Goal: Task Accomplishment & Management: Manage account settings

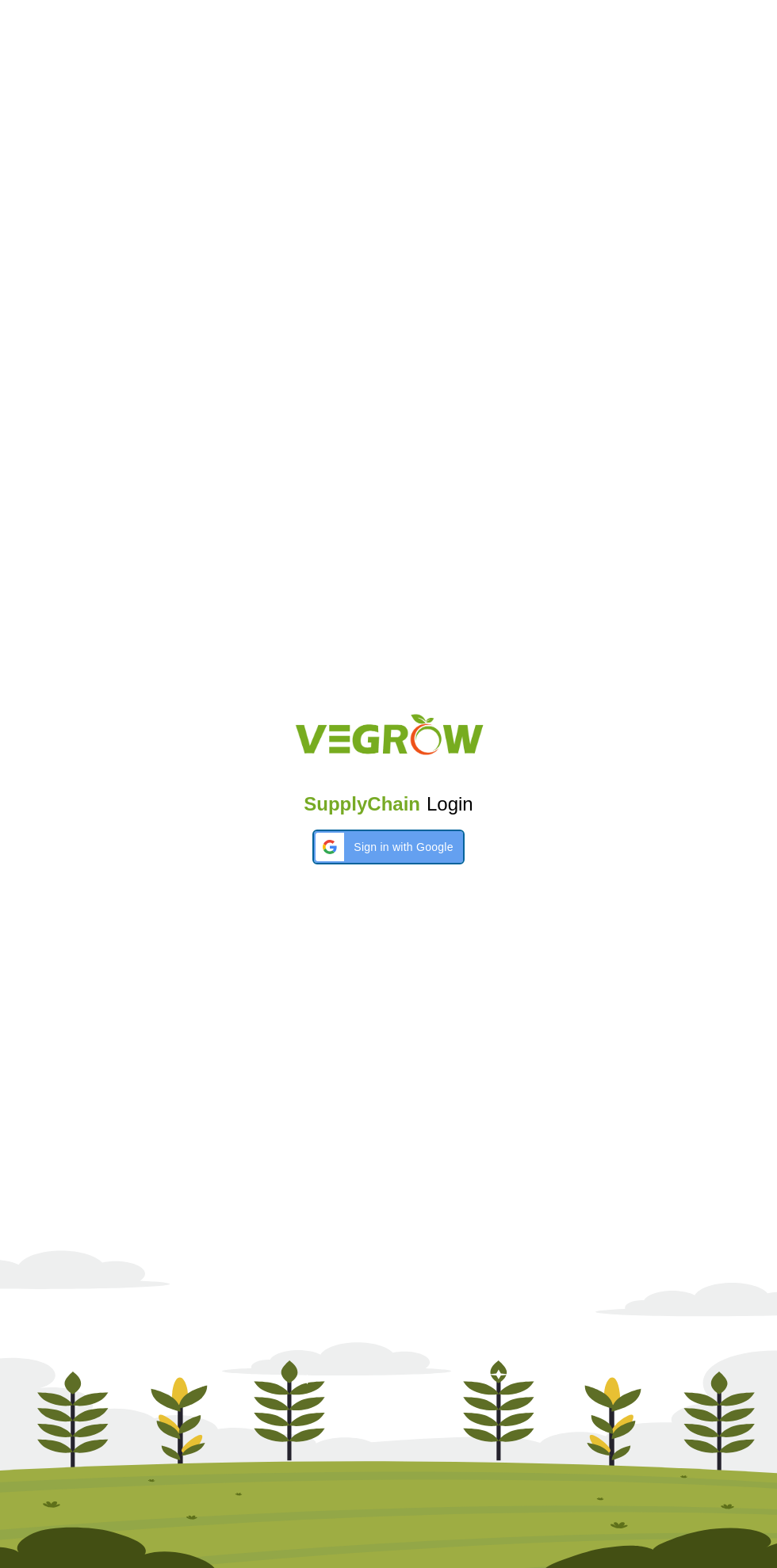
click at [424, 846] on span "Sign in with Google" at bounding box center [403, 848] width 99 height 17
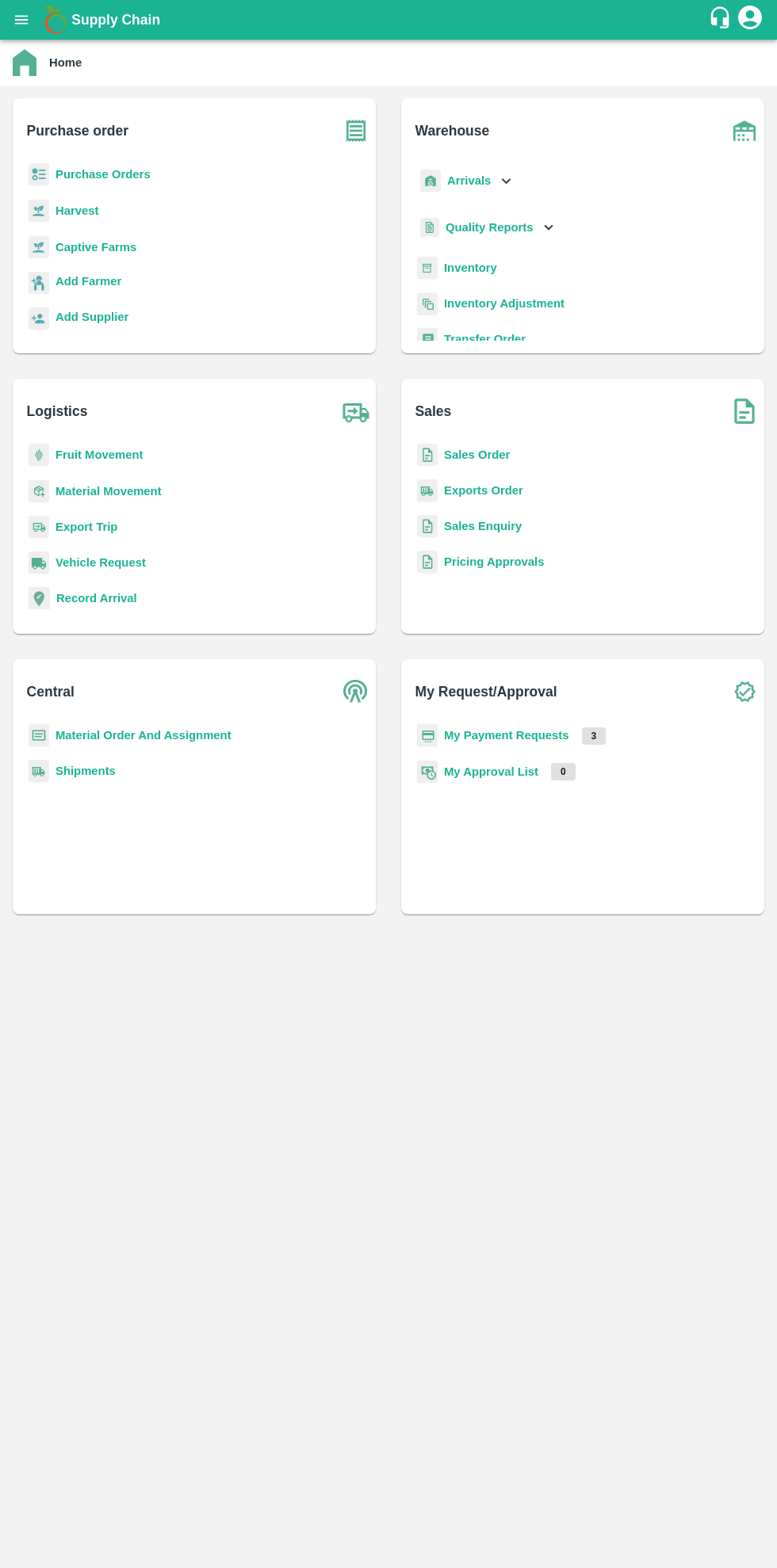
click at [118, 175] on b "Purchase Orders" at bounding box center [103, 175] width 96 height 13
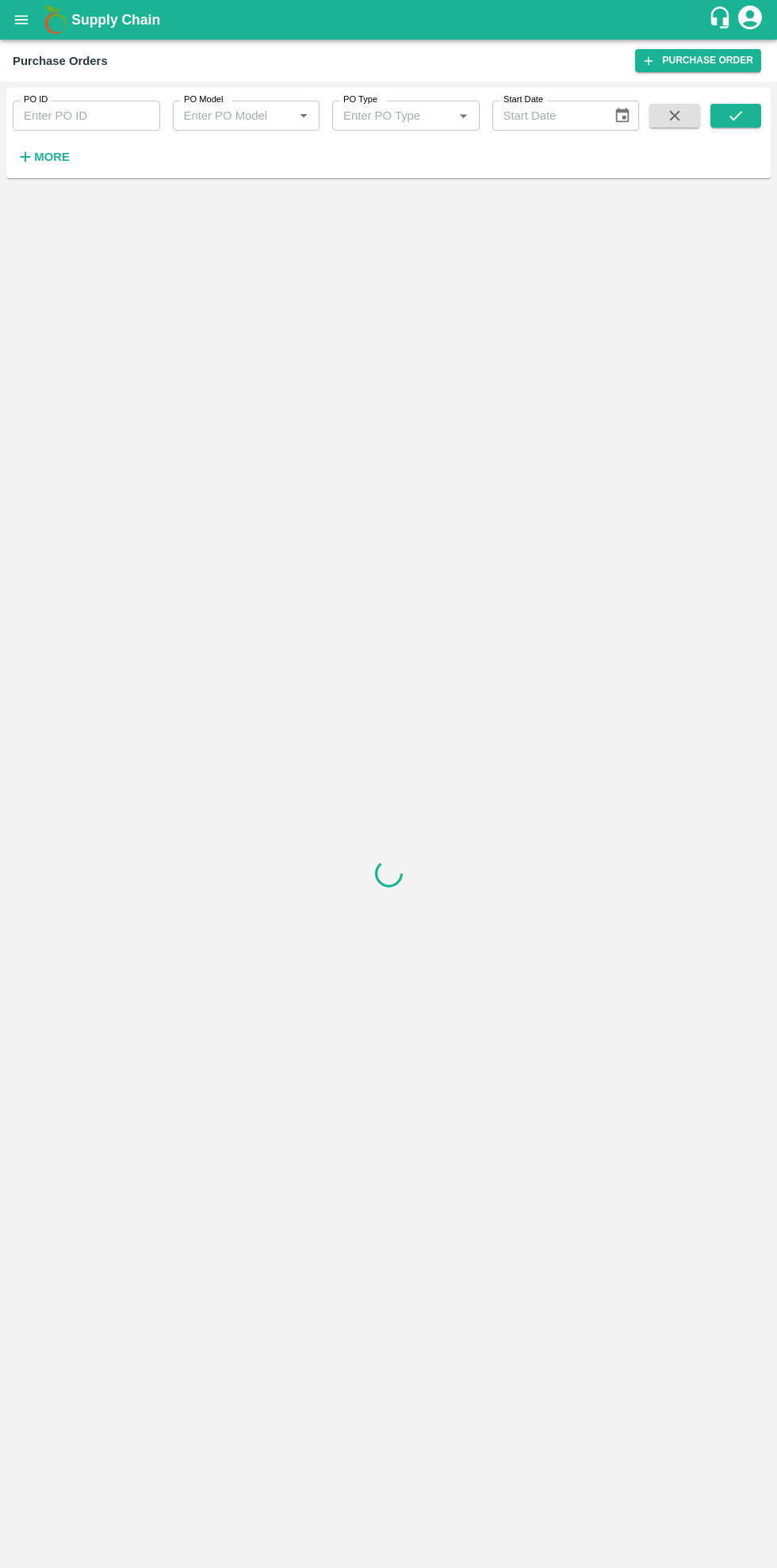
click at [26, 157] on icon "button" at bounding box center [25, 157] width 10 height 10
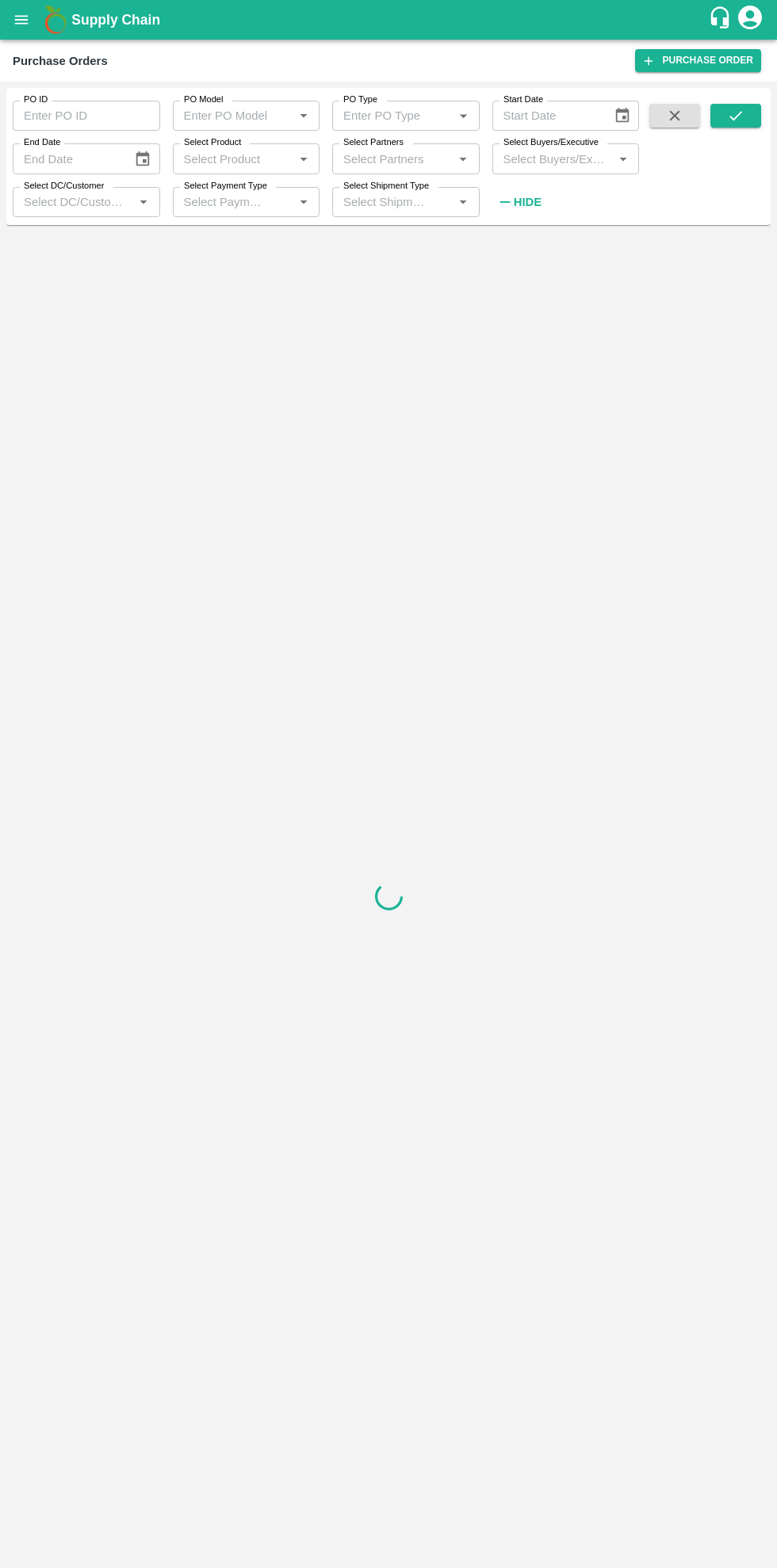
click at [124, 206] on input "Select DC/Customer" at bounding box center [73, 202] width 112 height 20
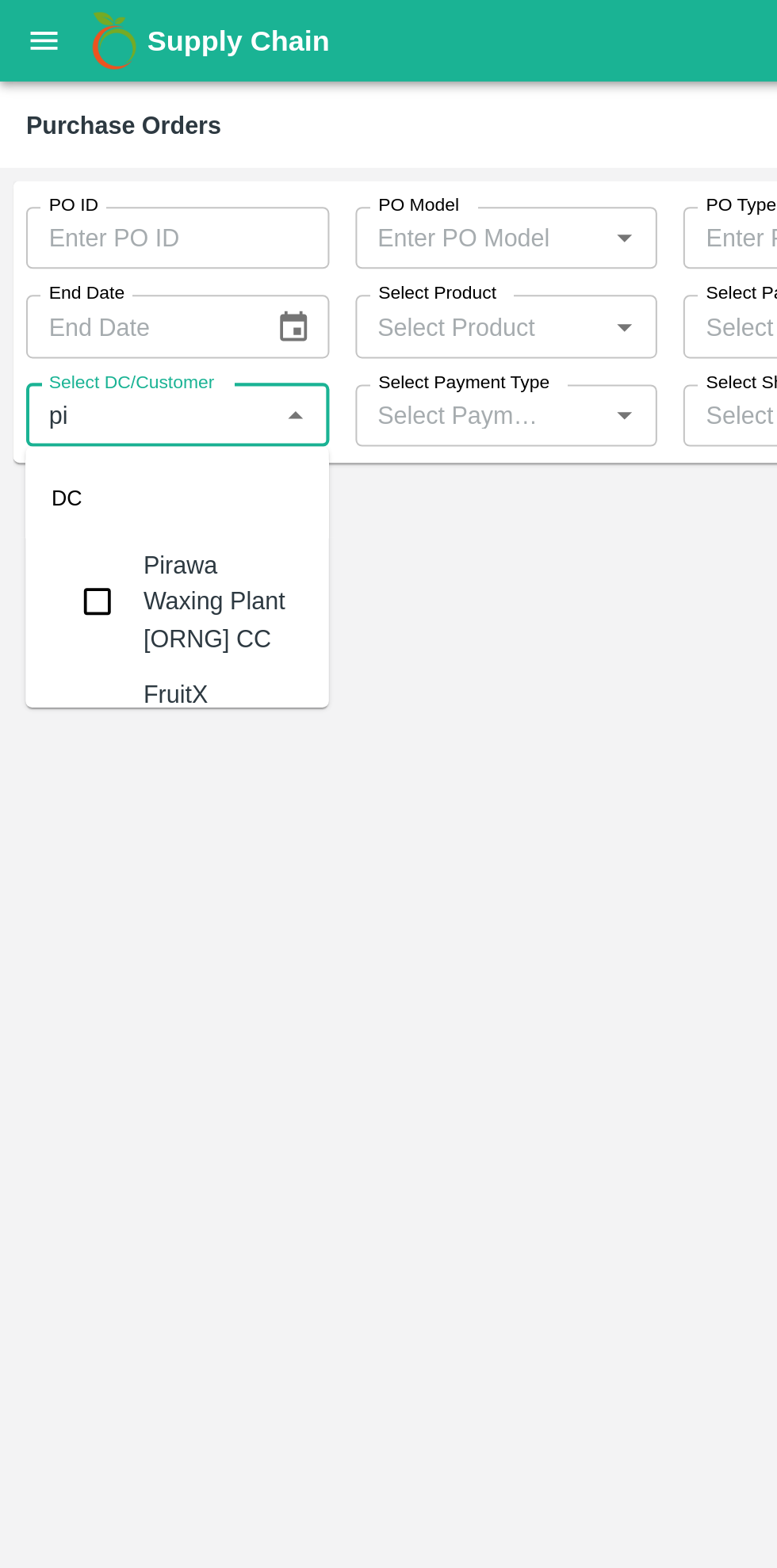
type input "pim"
click at [49, 293] on input "checkbox" at bounding box center [48, 292] width 32 height 32
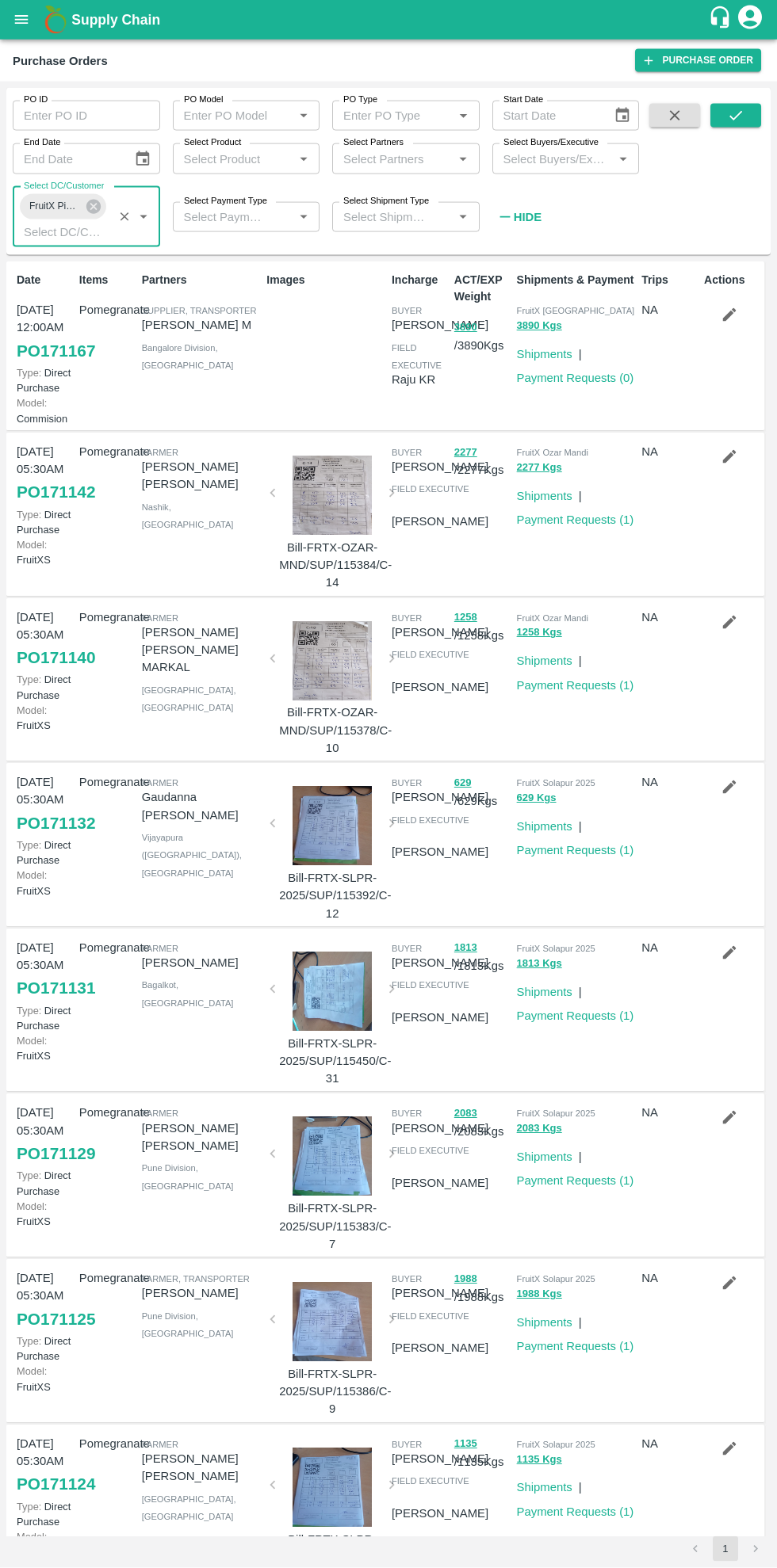
click at [743, 118] on icon "submit" at bounding box center [735, 115] width 17 height 17
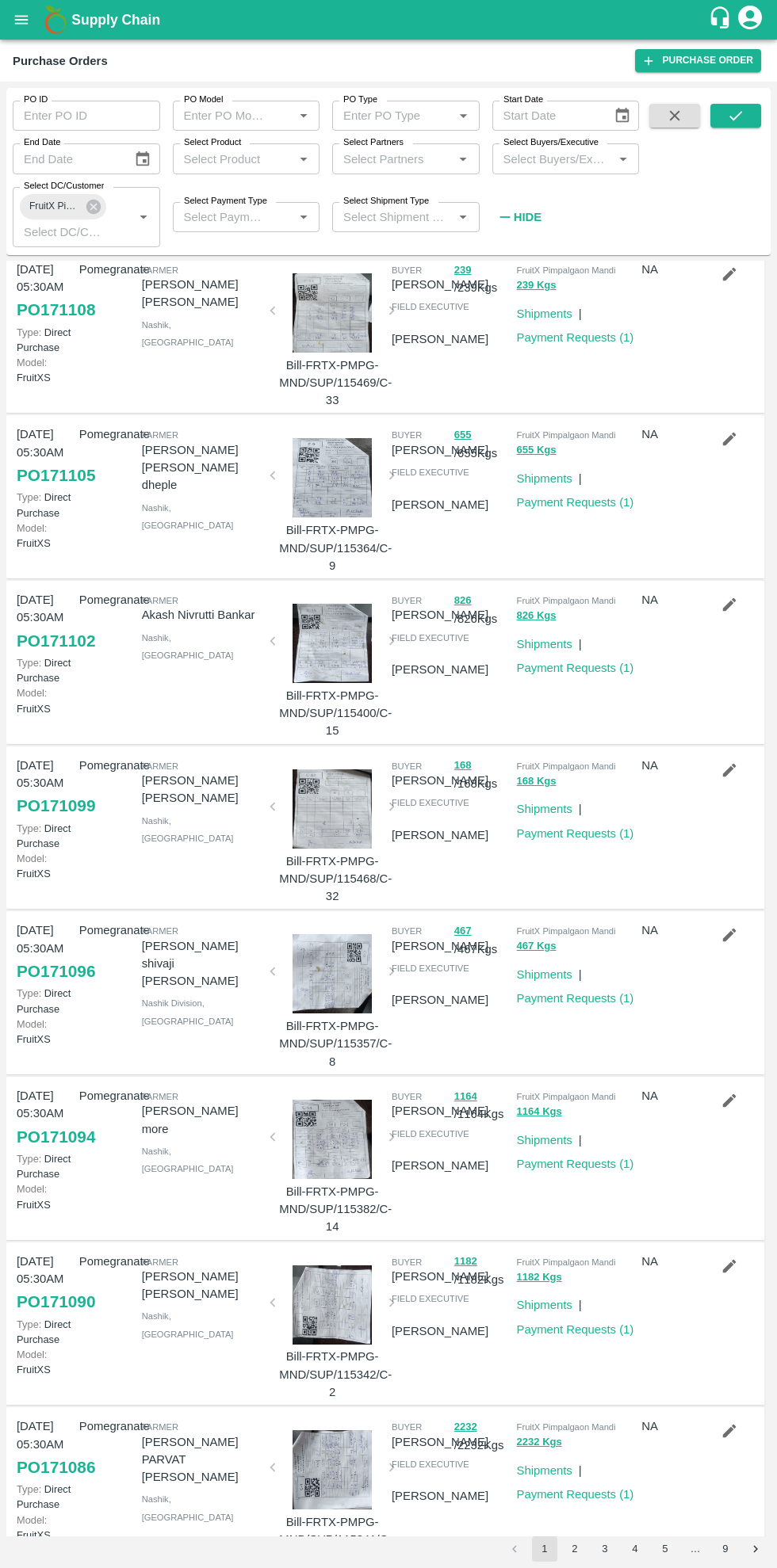
scroll to position [553, 0]
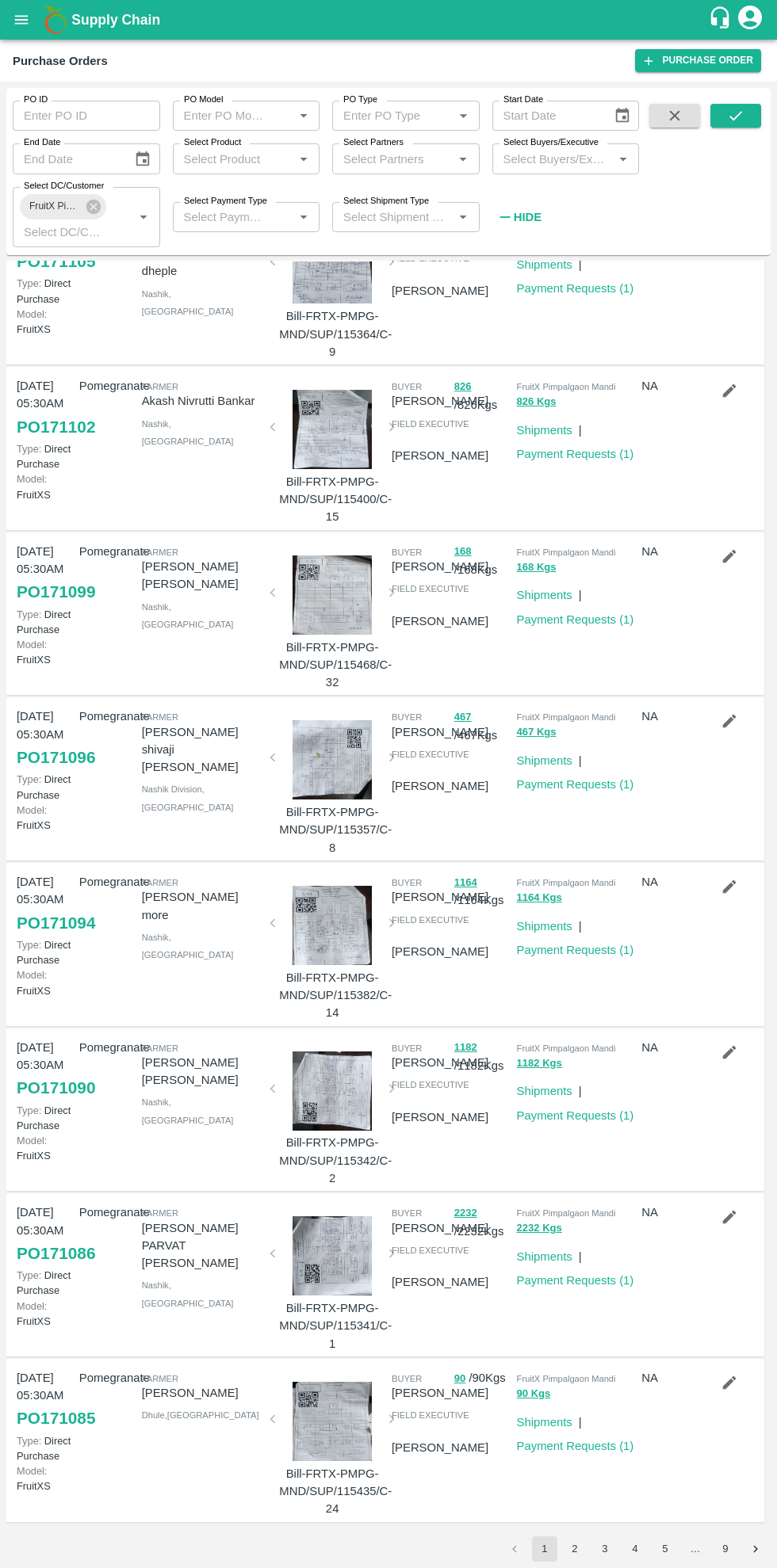
click at [575, 1549] on button "2" at bounding box center [575, 1550] width 26 height 26
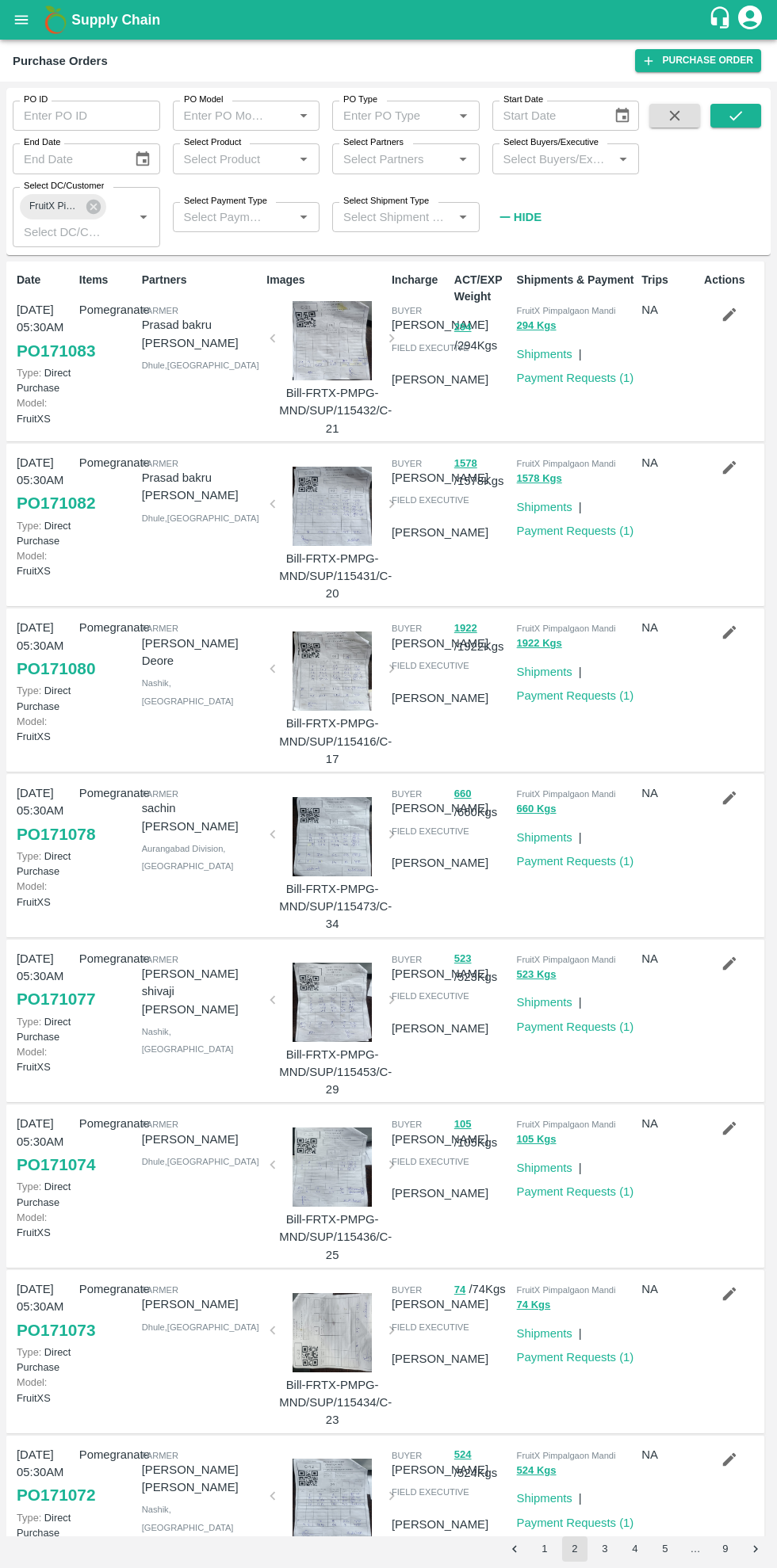
click at [634, 1549] on button "4" at bounding box center [635, 1550] width 26 height 26
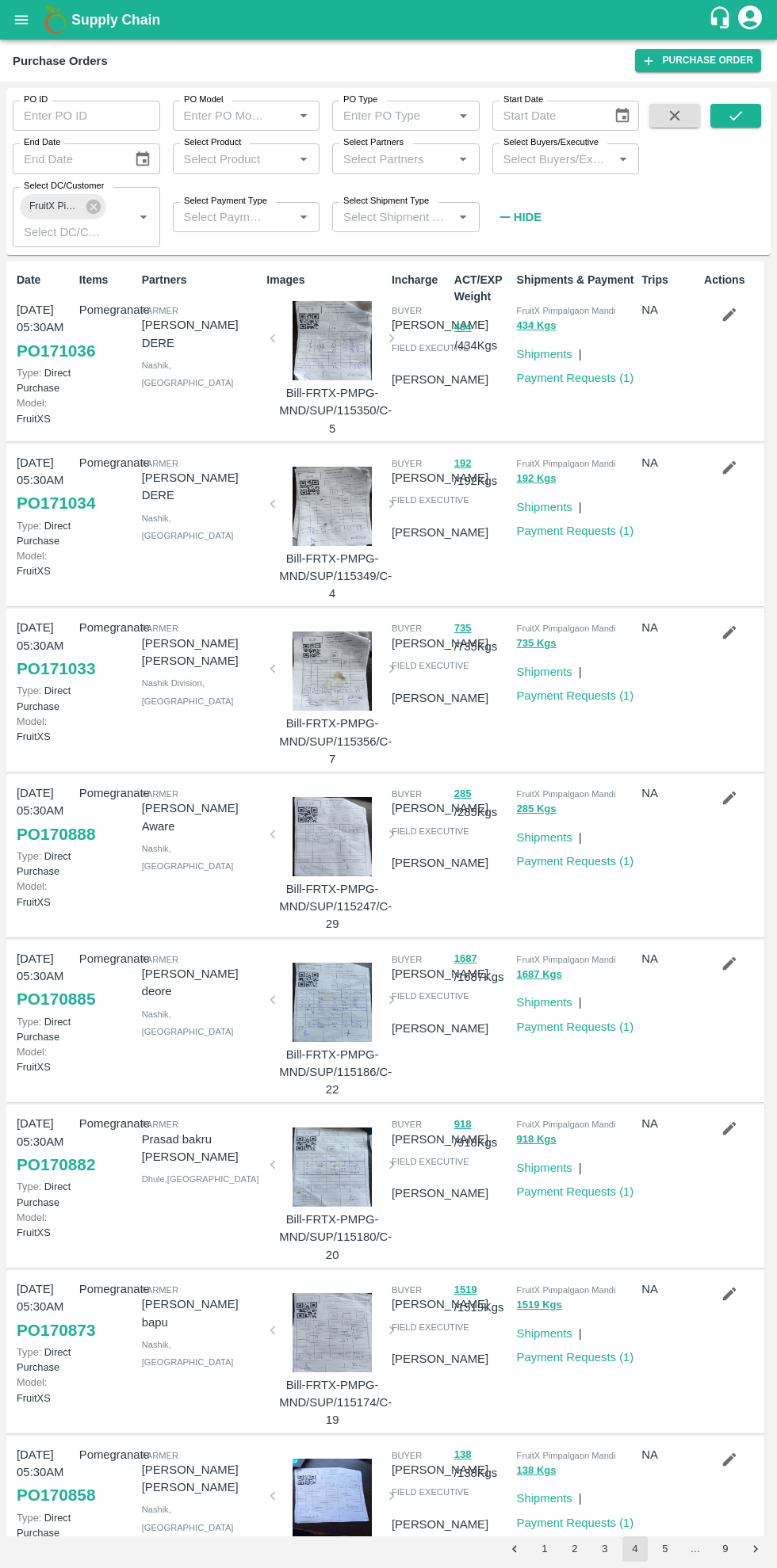
click at [622, 702] on link "Payment Requests ( 1 )" at bounding box center [576, 696] width 118 height 13
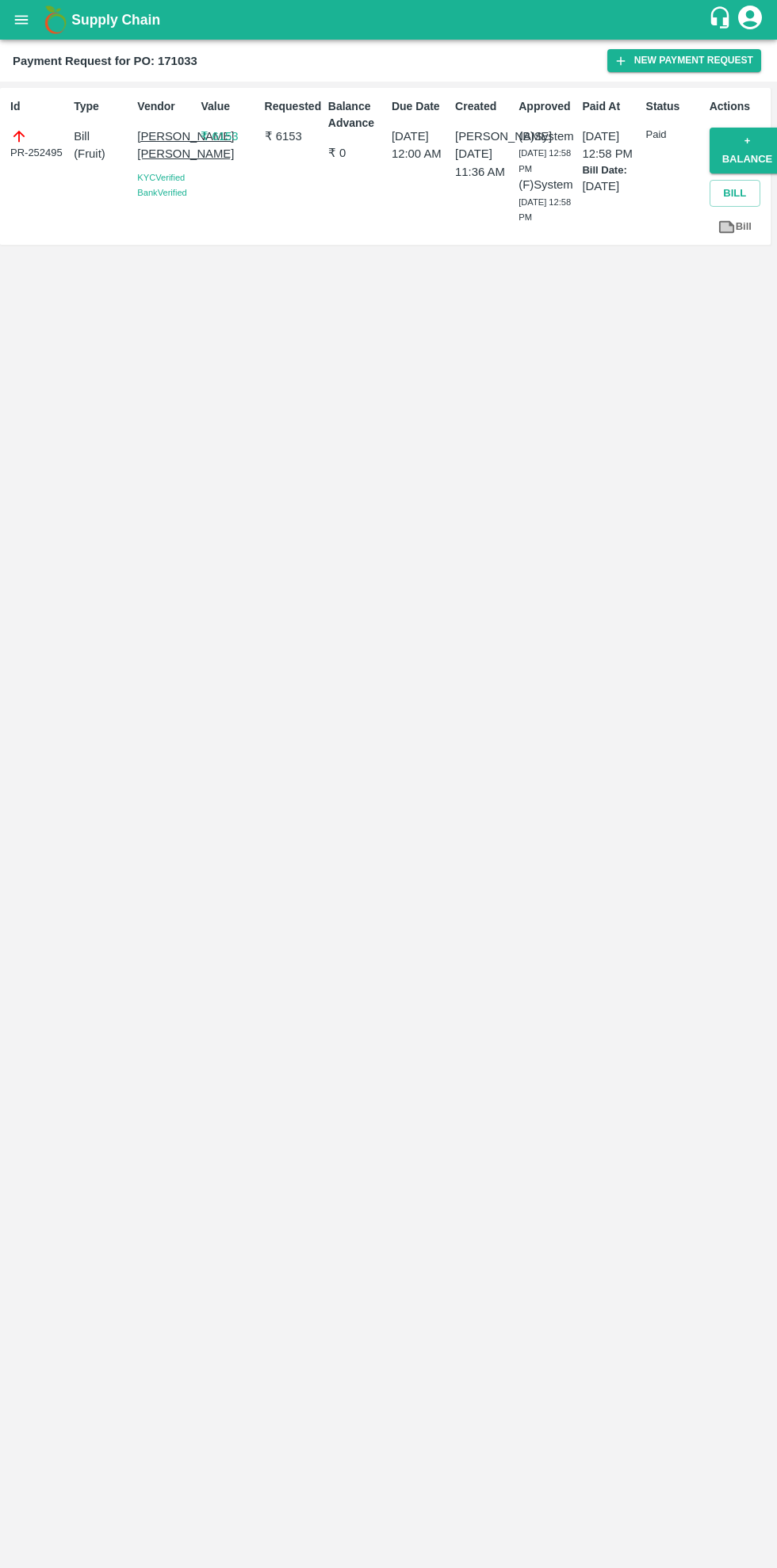
click at [591, 759] on div "Id PR-252495 Type Bill ( Fruit ) Vendor Dipak Sudam Ugale KYC Verified Bank Ver…" at bounding box center [388, 825] width 777 height 1487
click at [439, 1245] on div "Id PR-252495 Type Bill ( Fruit ) Vendor Dipak Sudam Ugale KYC Verified Bank Ver…" at bounding box center [388, 825] width 777 height 1487
